Goal: Use online tool/utility: Utilize a website feature to perform a specific function

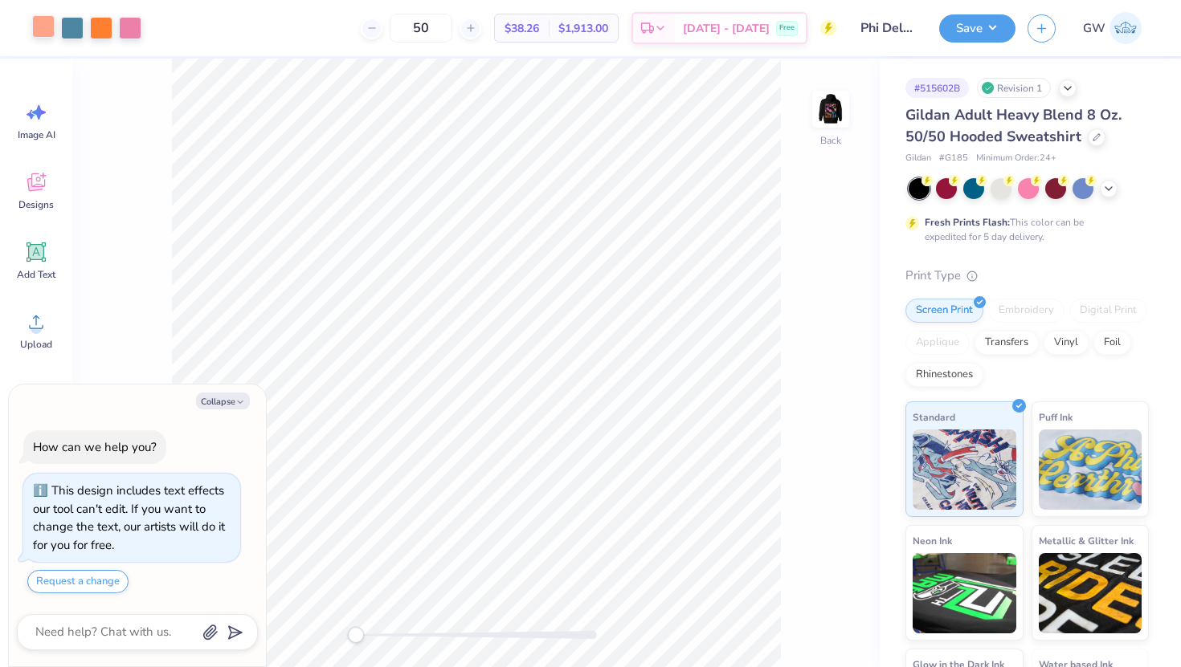
click at [46, 26] on div at bounding box center [43, 26] width 22 height 22
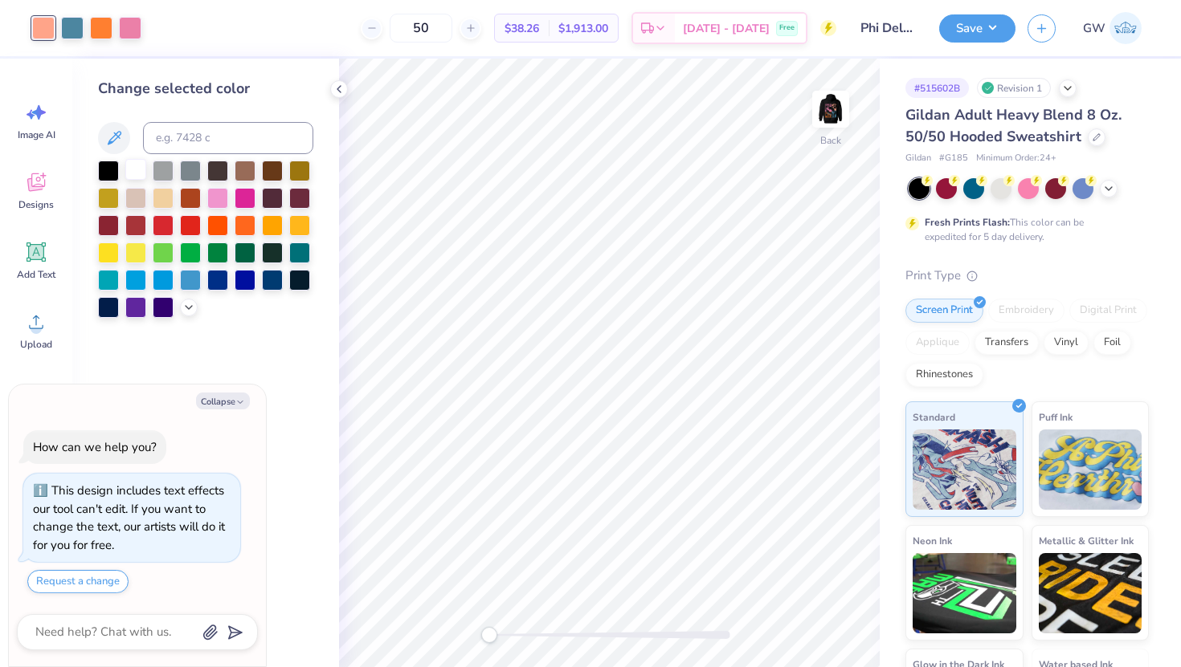
click at [141, 166] on div at bounding box center [135, 169] width 21 height 21
click at [74, 27] on div at bounding box center [72, 26] width 22 height 22
click at [137, 167] on div at bounding box center [135, 169] width 21 height 21
click at [72, 26] on div at bounding box center [72, 26] width 22 height 22
click at [141, 164] on div at bounding box center [135, 169] width 21 height 21
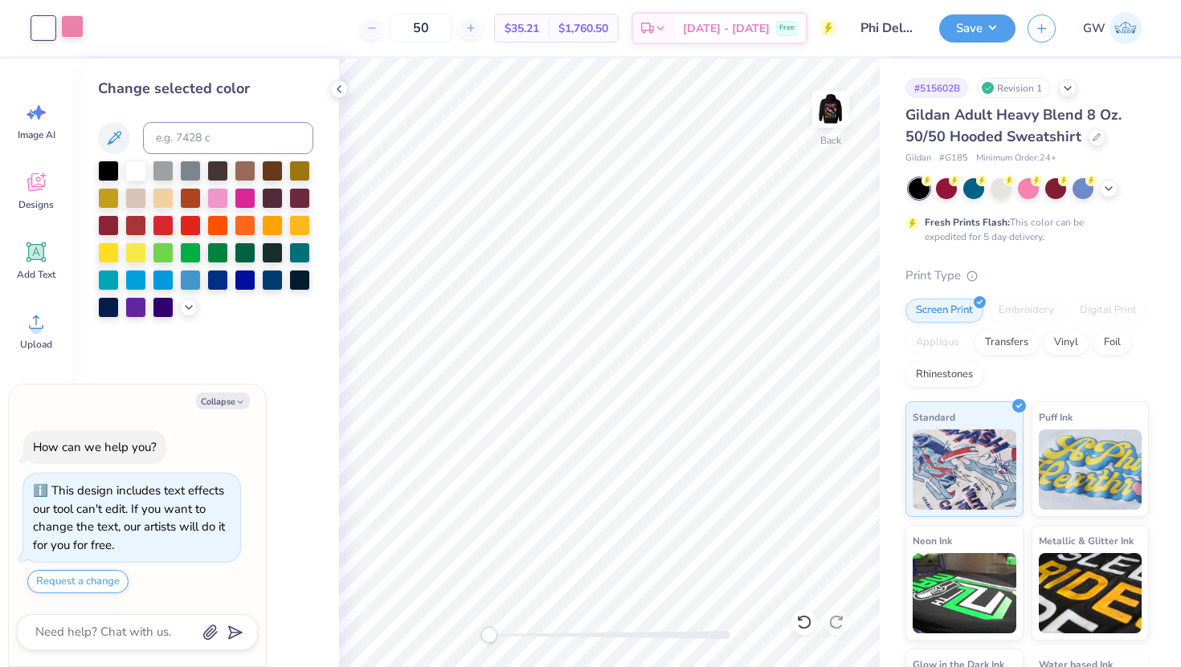
click at [75, 31] on div at bounding box center [72, 26] width 22 height 22
click at [139, 174] on div at bounding box center [135, 169] width 21 height 21
click at [818, 104] on img at bounding box center [830, 109] width 64 height 64
click at [818, 104] on img at bounding box center [830, 109] width 32 height 32
click at [836, 121] on img at bounding box center [830, 109] width 64 height 64
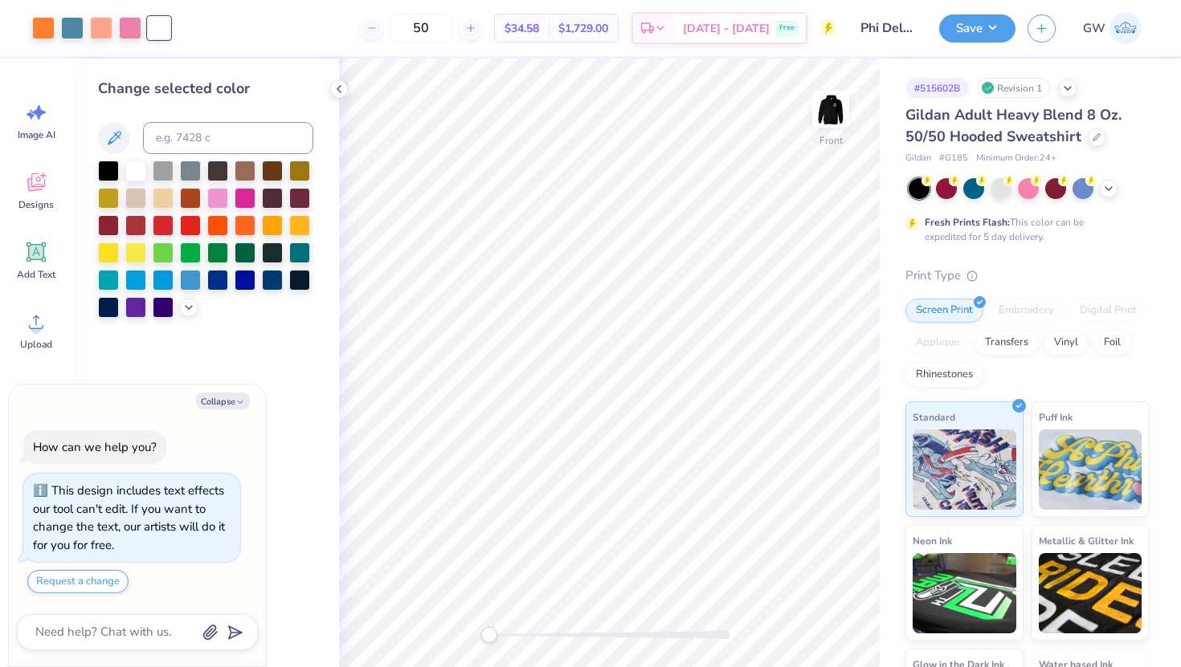
click at [836, 120] on img at bounding box center [830, 109] width 32 height 32
click at [826, 102] on img at bounding box center [830, 109] width 64 height 64
click at [830, 105] on img at bounding box center [830, 109] width 64 height 64
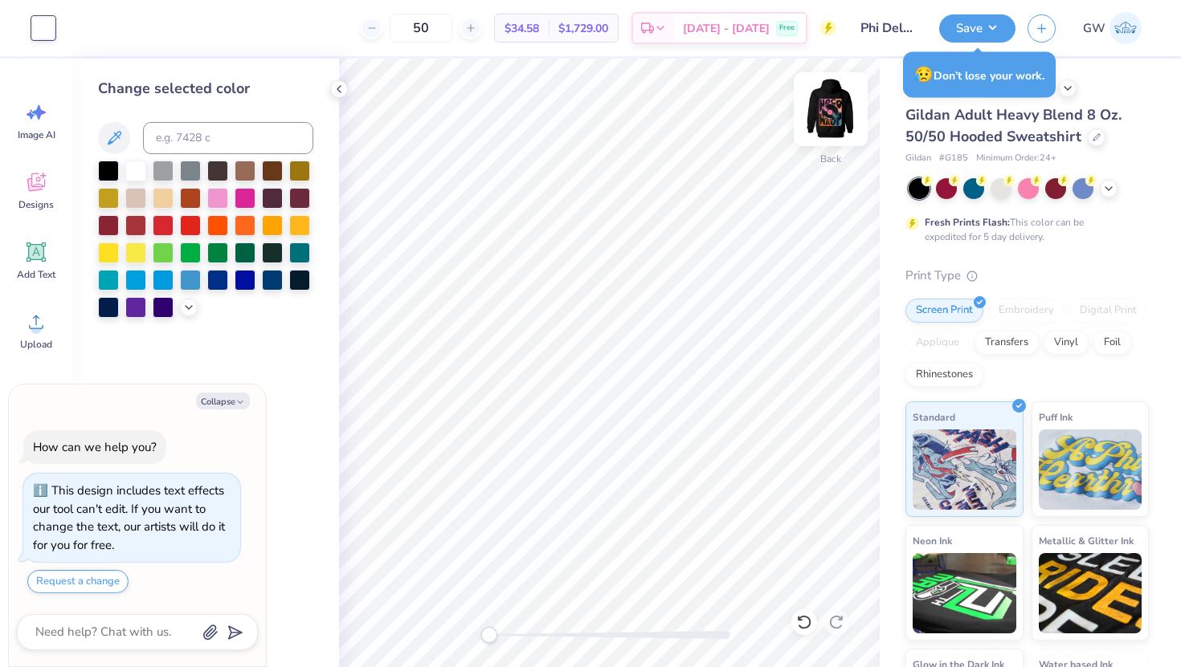
click at [827, 124] on img at bounding box center [830, 109] width 64 height 64
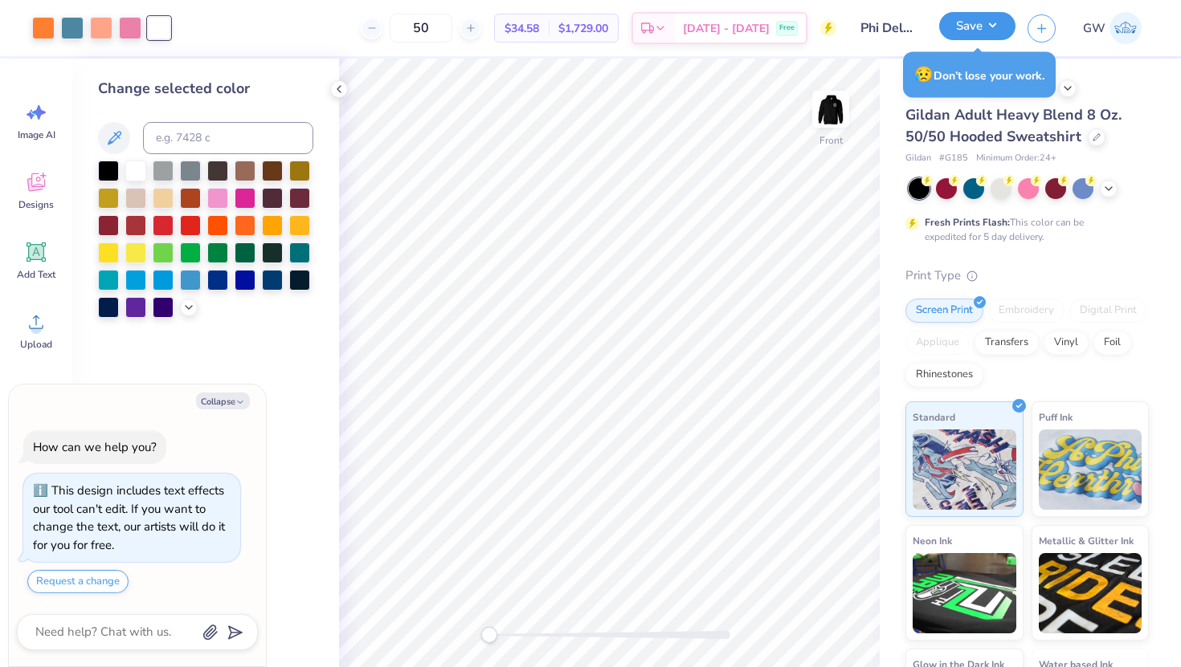
click at [947, 33] on button "Save" at bounding box center [977, 26] width 76 height 28
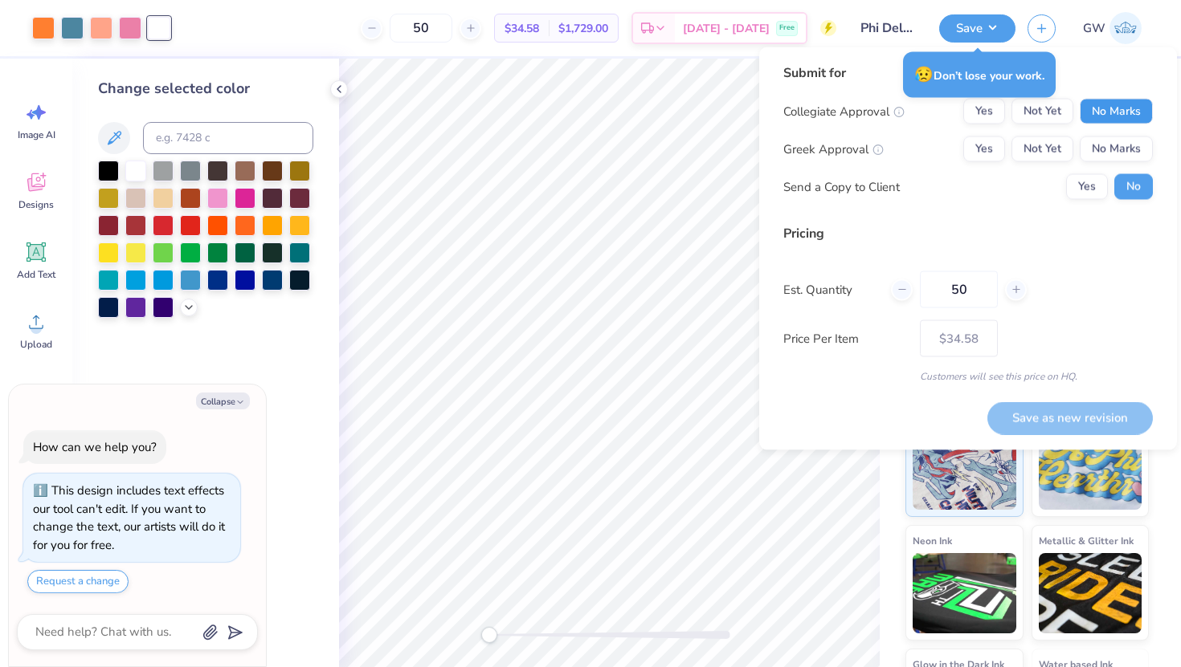
click at [1128, 121] on button "No Marks" at bounding box center [1115, 112] width 73 height 26
click at [985, 141] on button "Yes" at bounding box center [984, 150] width 42 height 26
click at [1061, 417] on button "Save as new revision" at bounding box center [1069, 418] width 165 height 33
type textarea "x"
type input "– –"
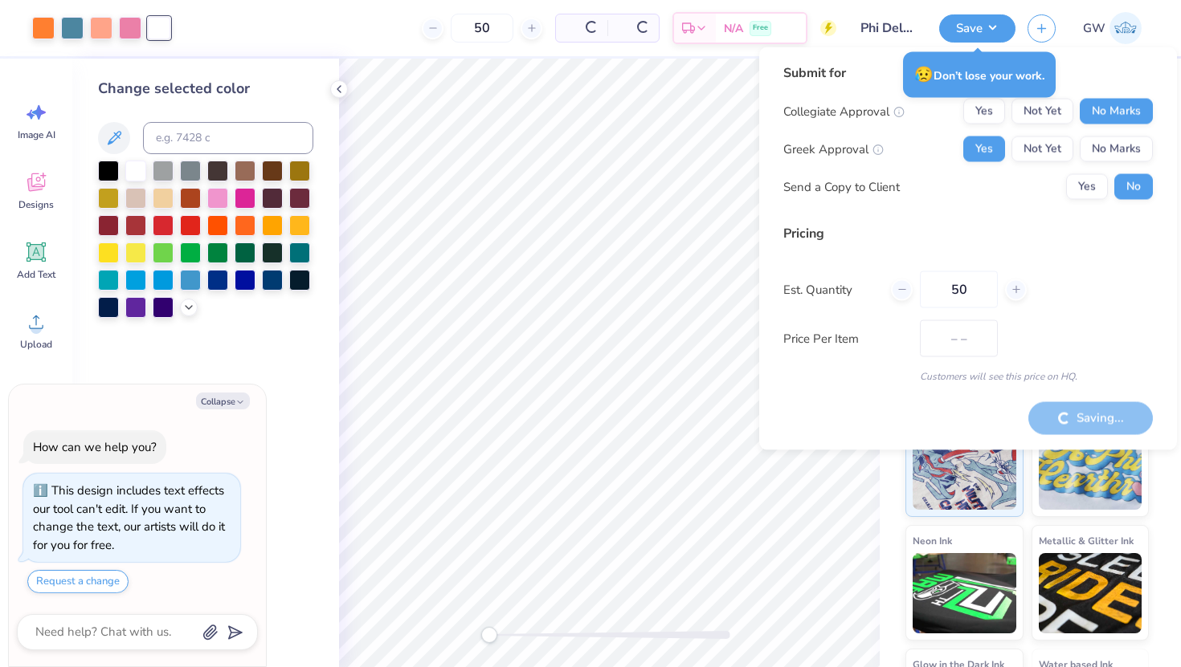
type textarea "x"
type input "$34.58"
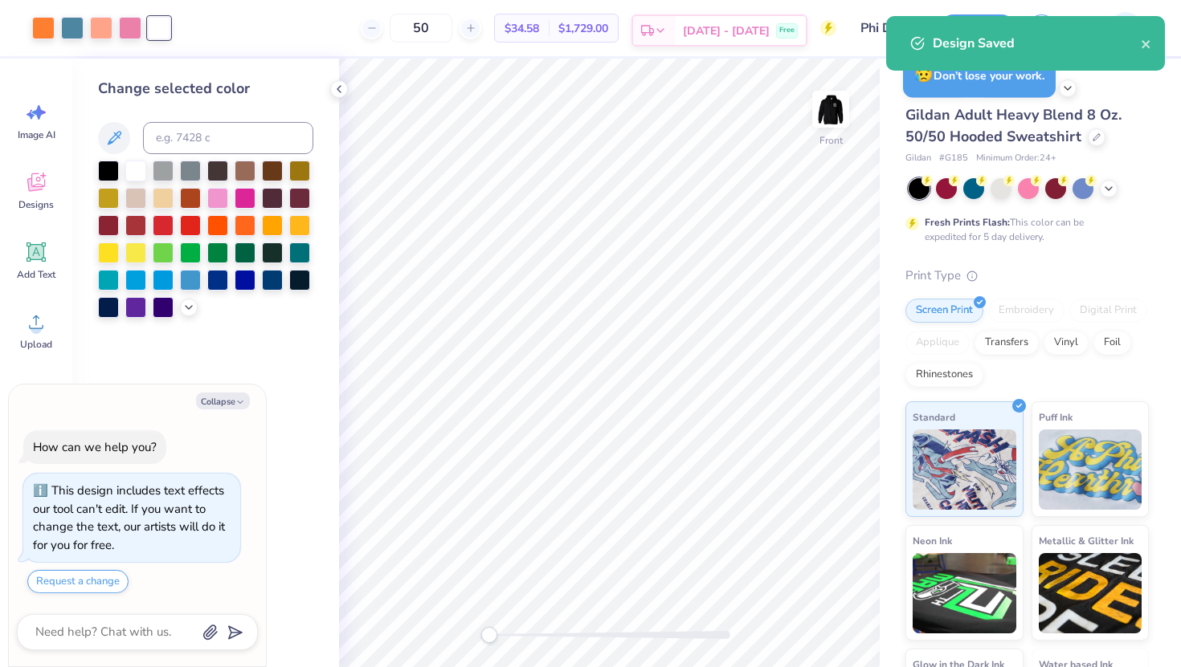
type textarea "x"
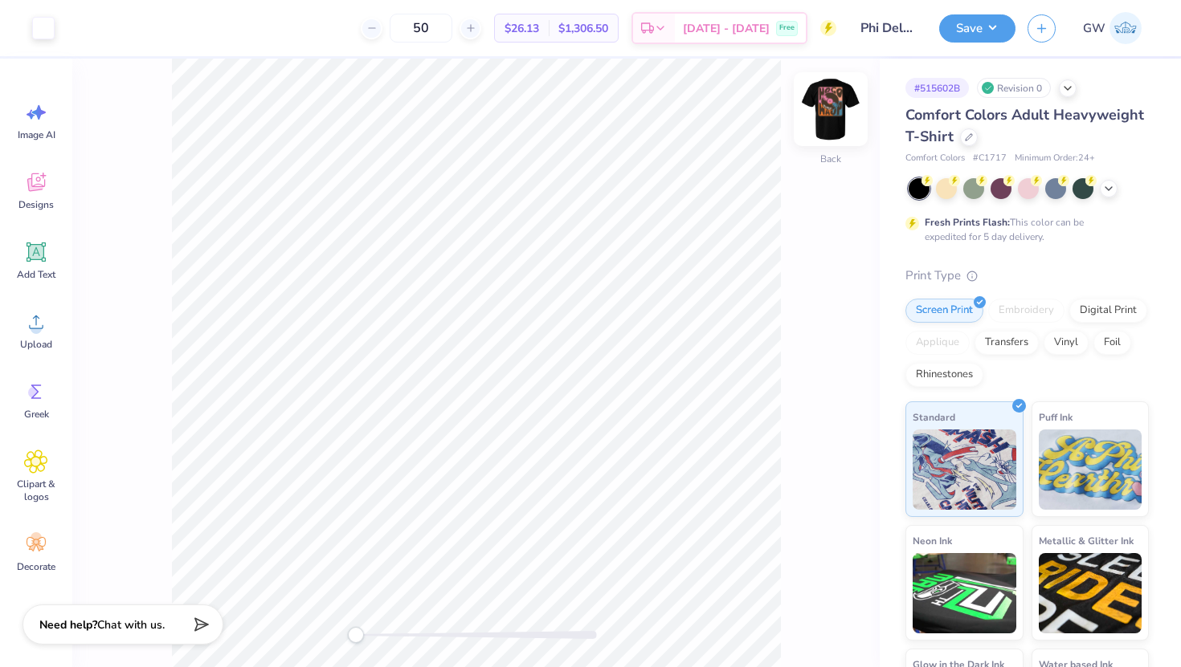
click at [839, 102] on img at bounding box center [830, 109] width 64 height 64
click at [824, 99] on img at bounding box center [830, 109] width 64 height 64
click at [819, 112] on img at bounding box center [830, 109] width 64 height 64
click at [854, 93] on div "Front" at bounding box center [475, 363] width 807 height 609
click at [826, 104] on img at bounding box center [830, 109] width 64 height 64
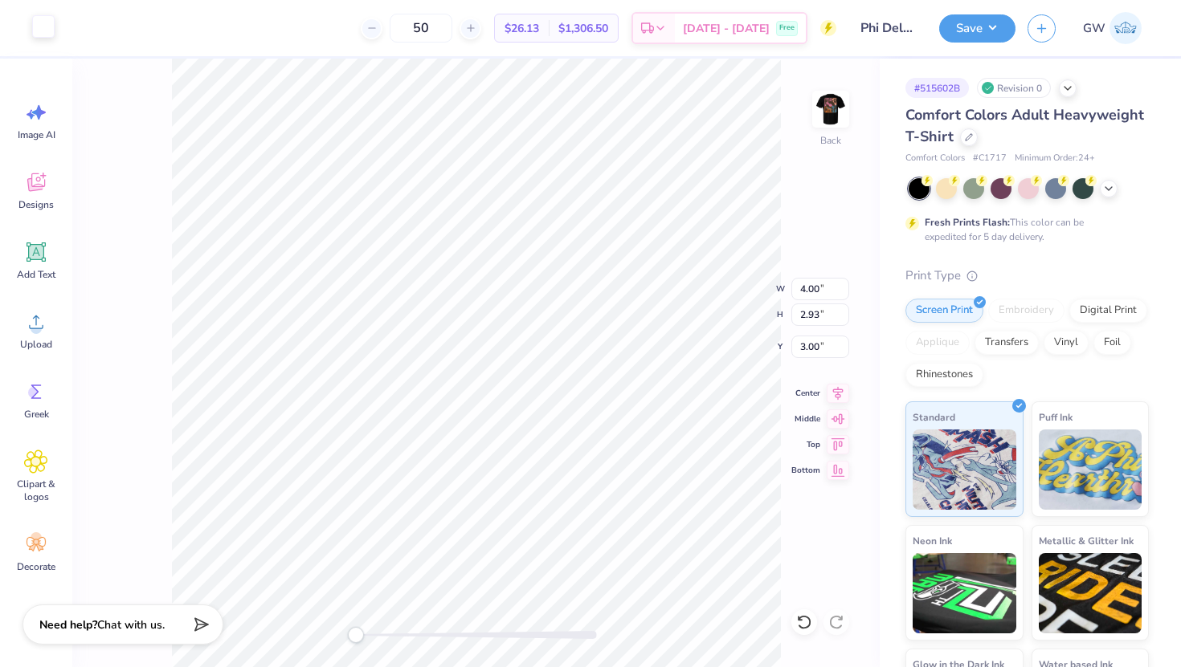
click at [37, 25] on div at bounding box center [43, 26] width 22 height 22
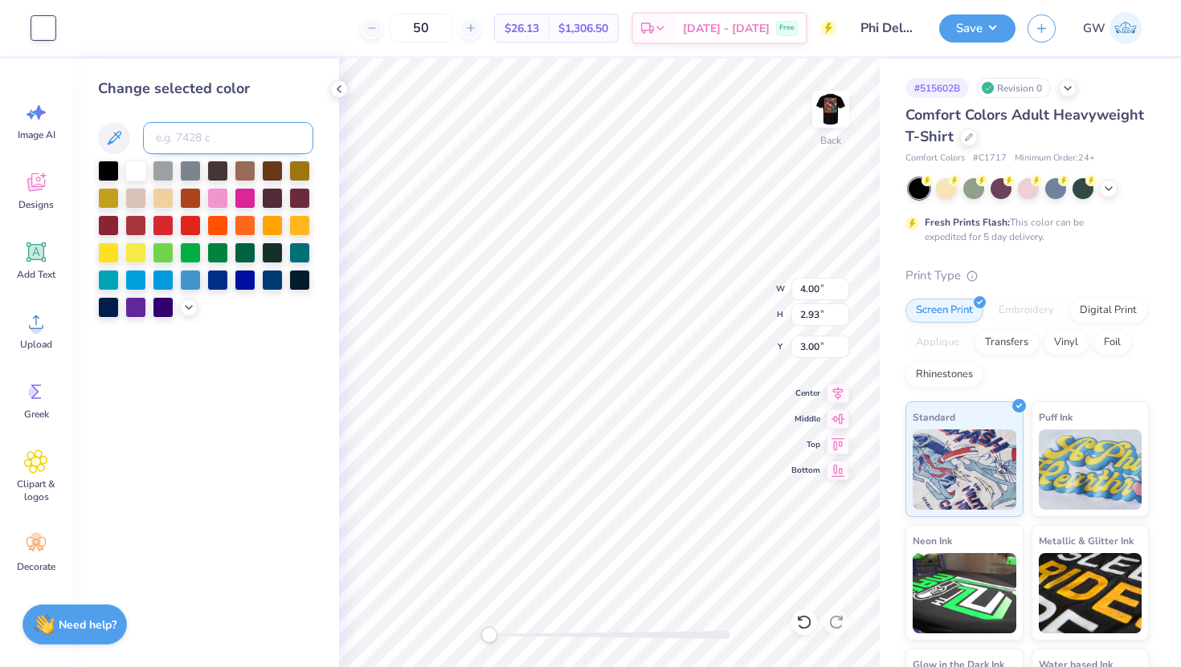
click at [206, 137] on input at bounding box center [228, 138] width 170 height 32
type input "2533c"
click at [824, 97] on img at bounding box center [830, 109] width 64 height 64
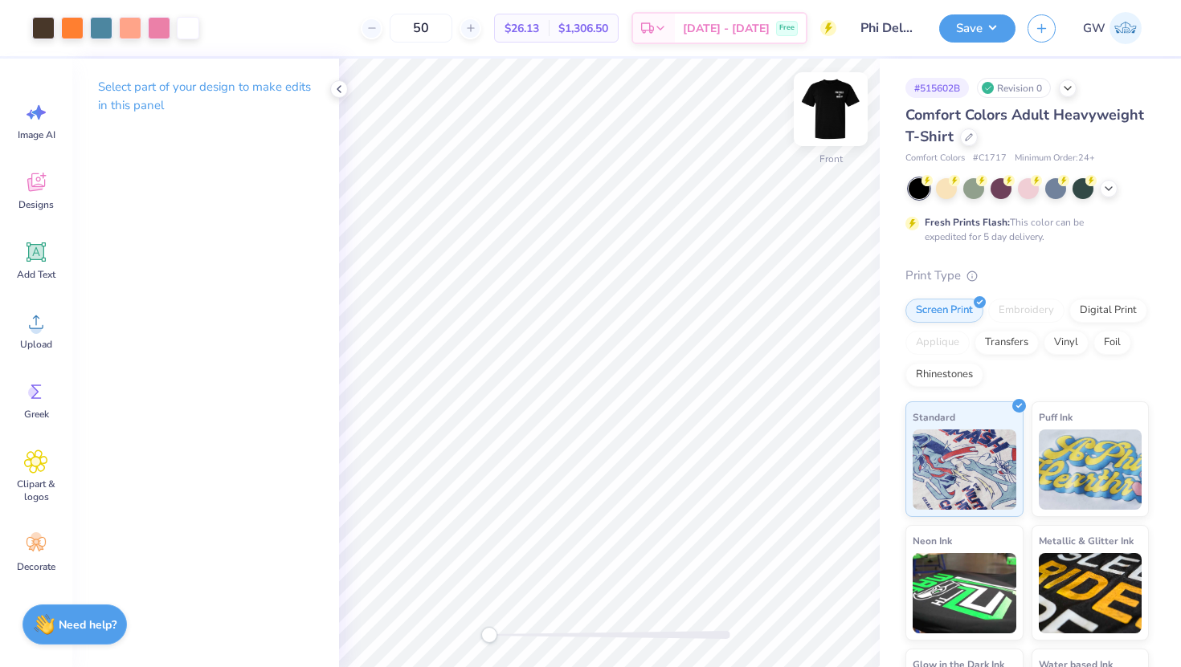
click at [820, 98] on img at bounding box center [830, 109] width 64 height 64
click at [27, 32] on div "Art colors" at bounding box center [27, 28] width 55 height 56
click at [33, 31] on div at bounding box center [43, 26] width 22 height 22
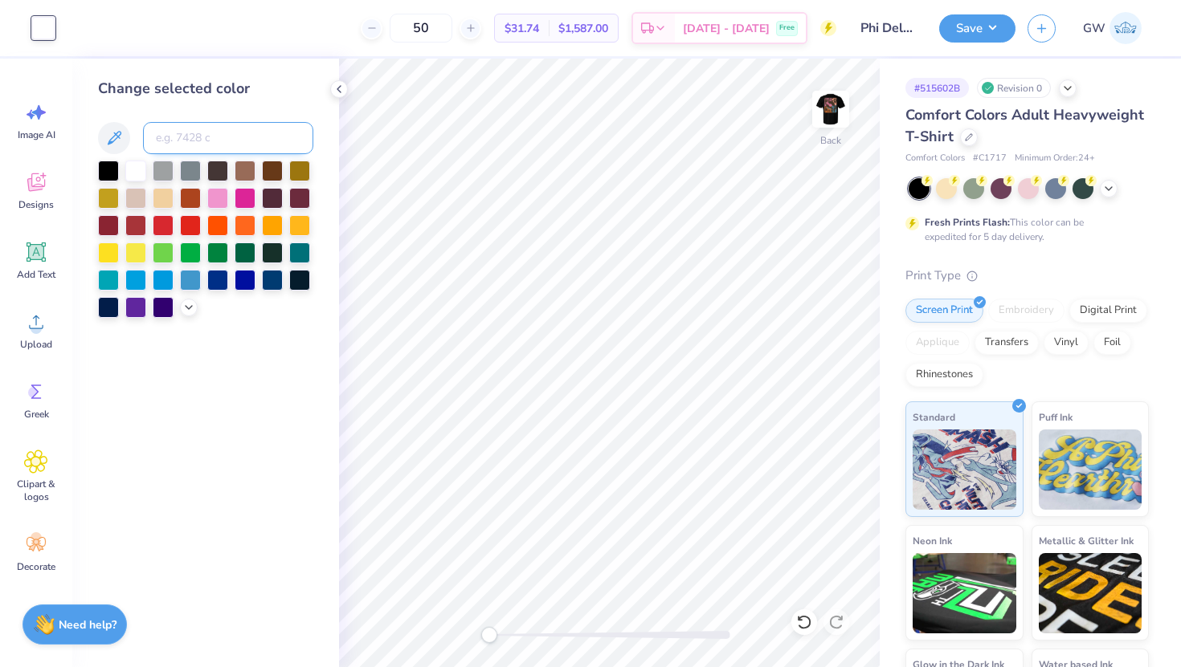
click at [192, 134] on input at bounding box center [228, 138] width 170 height 32
type input "7533"
click at [826, 110] on img at bounding box center [830, 109] width 64 height 64
click at [826, 110] on img at bounding box center [830, 109] width 32 height 32
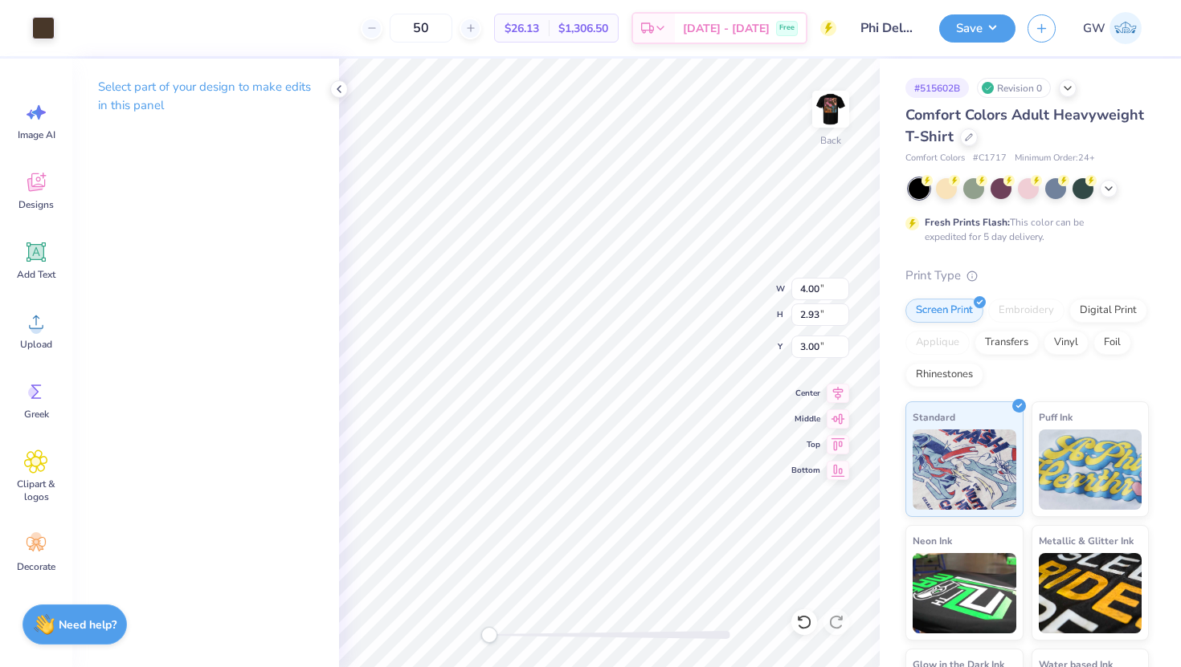
click at [144, 85] on p "Select part of your design to make edits in this panel" at bounding box center [205, 96] width 215 height 37
click at [39, 28] on div at bounding box center [43, 26] width 22 height 22
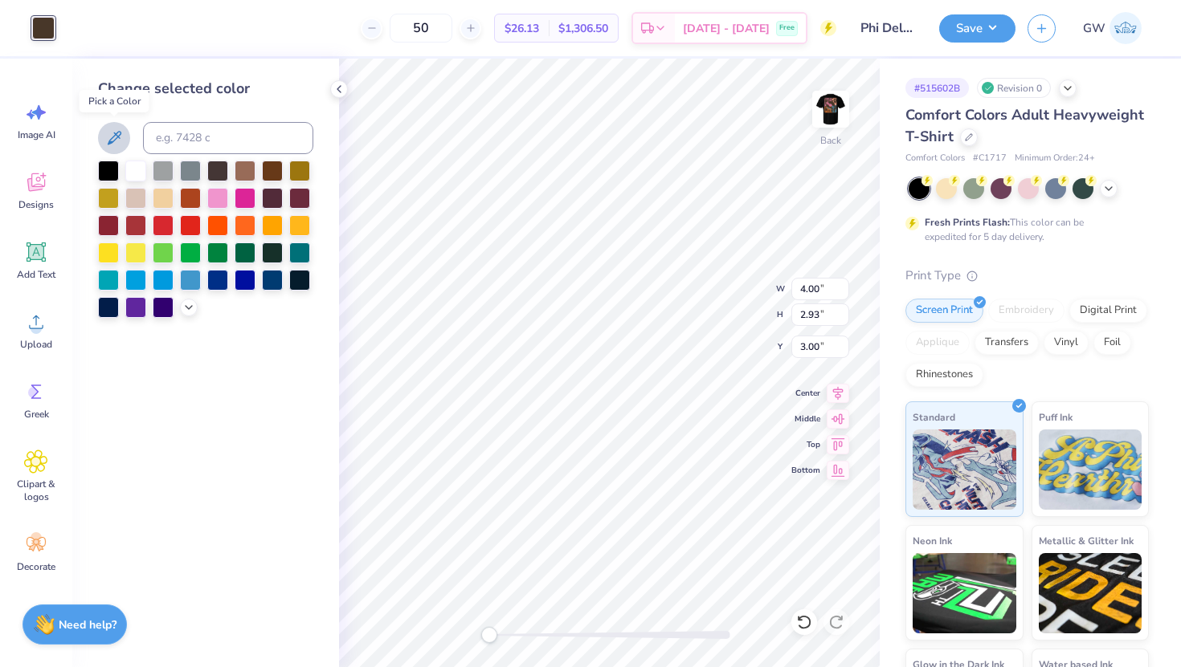
click at [109, 135] on icon at bounding box center [113, 137] width 19 height 19
click at [122, 136] on icon at bounding box center [113, 137] width 19 height 19
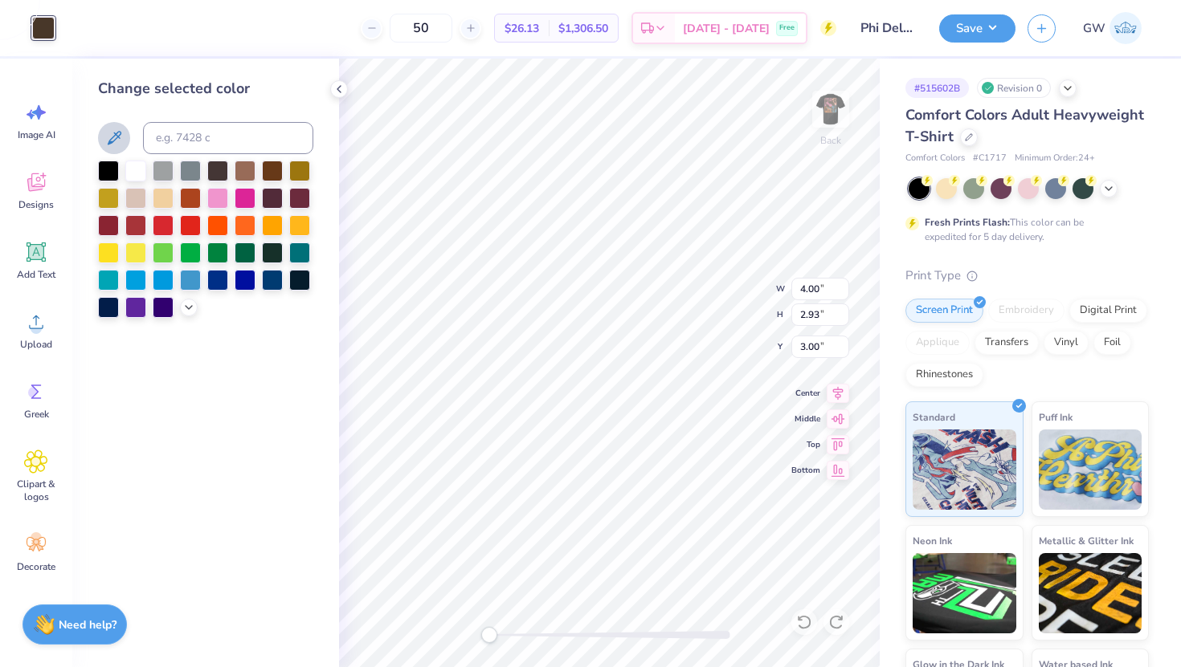
click at [122, 136] on icon at bounding box center [113, 137] width 19 height 19
click at [248, 165] on div at bounding box center [245, 169] width 21 height 21
click at [827, 99] on img at bounding box center [830, 109] width 64 height 64
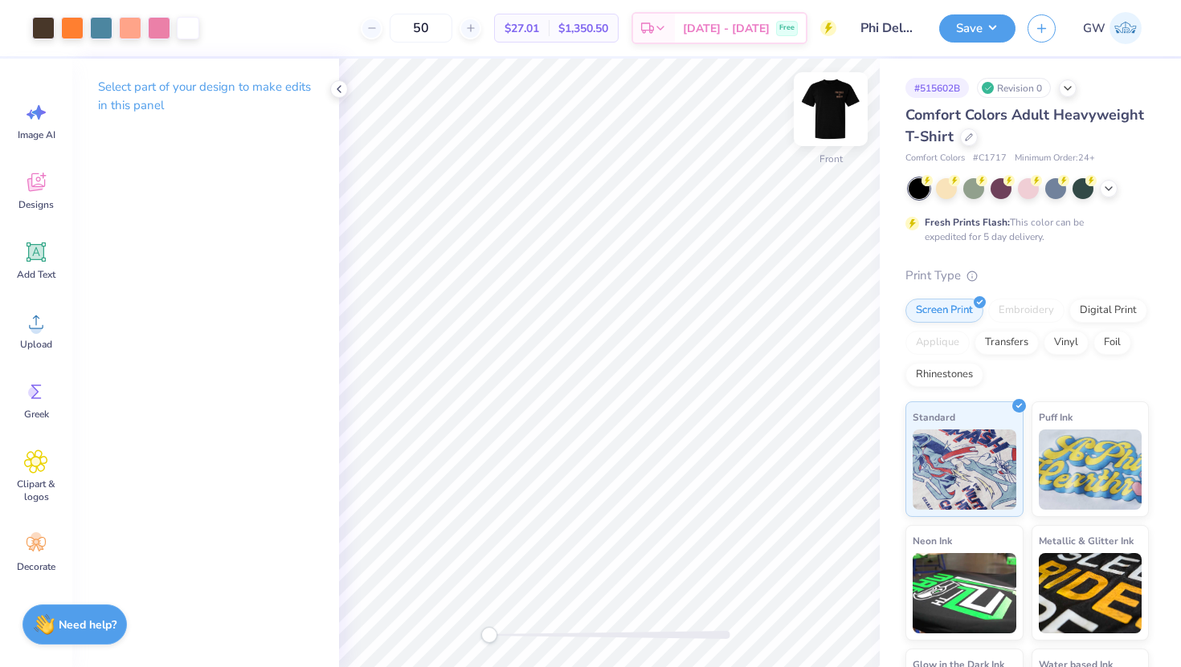
click at [850, 137] on img at bounding box center [830, 109] width 64 height 64
click at [826, 108] on img at bounding box center [830, 109] width 64 height 64
